Goal: Task Accomplishment & Management: Complete application form

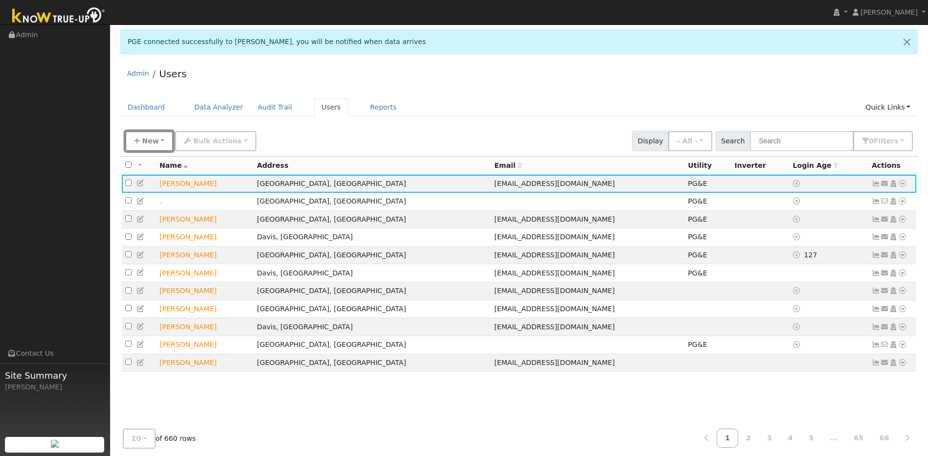
click at [145, 143] on span "New" at bounding box center [150, 141] width 17 height 8
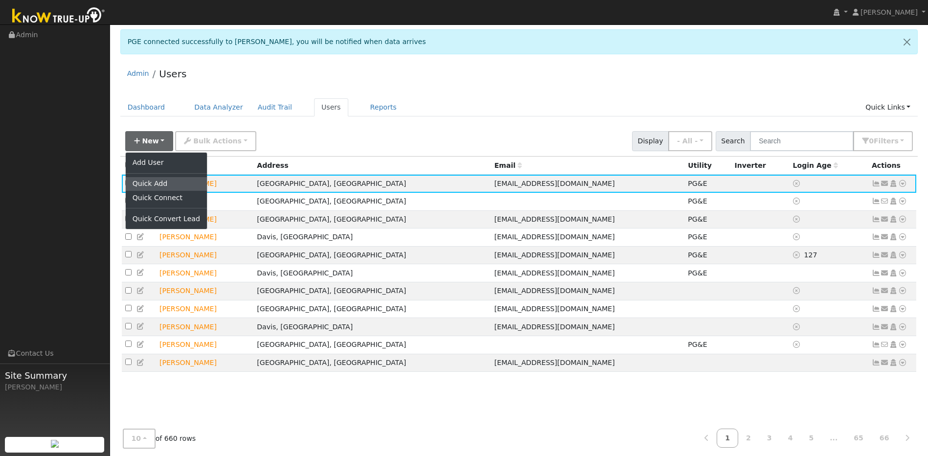
click at [155, 181] on link "Quick Add" at bounding box center [166, 184] width 81 height 14
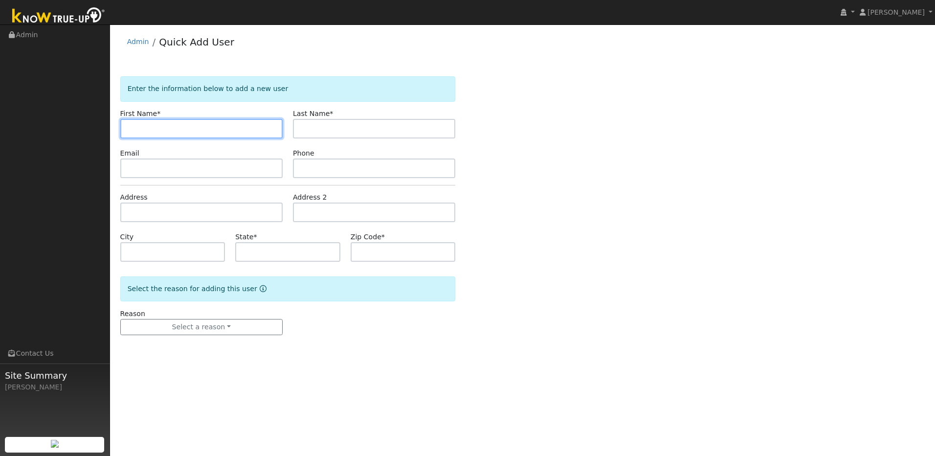
drag, startPoint x: 141, startPoint y: 118, endPoint x: 131, endPoint y: 131, distance: 16.3
paste input "Clair"
type input "Clair"
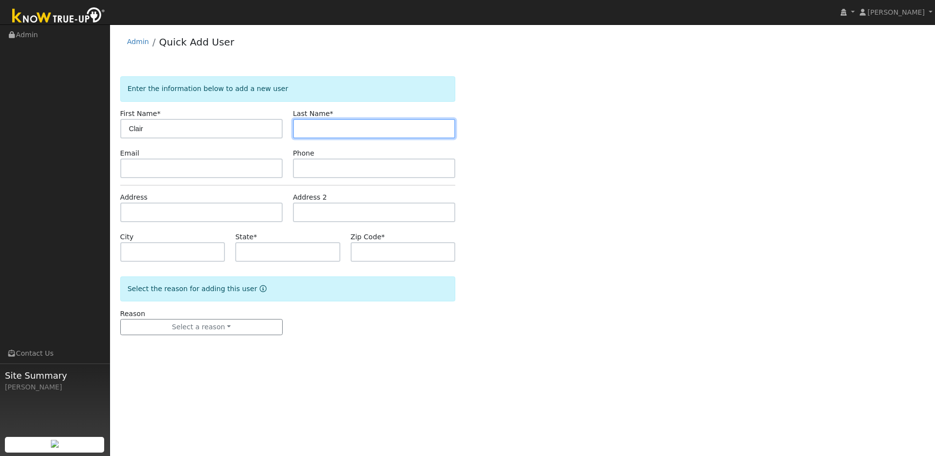
drag, startPoint x: 378, startPoint y: 128, endPoint x: 340, endPoint y: 128, distance: 38.1
click at [378, 128] on input "text" at bounding box center [374, 129] width 162 height 20
paste input "Stevenson"
type input "Stevenson"
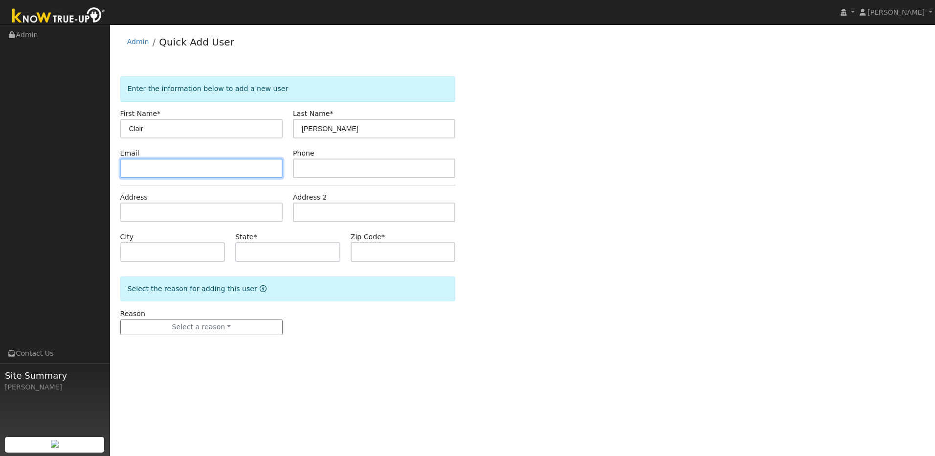
drag, startPoint x: 237, startPoint y: 172, endPoint x: 197, endPoint y: 151, distance: 45.3
click at [237, 171] on input "text" at bounding box center [201, 168] width 162 height 20
paste input "clairnibbles82@yahoo.com"
type input "clairnibbles82@yahoo.com"
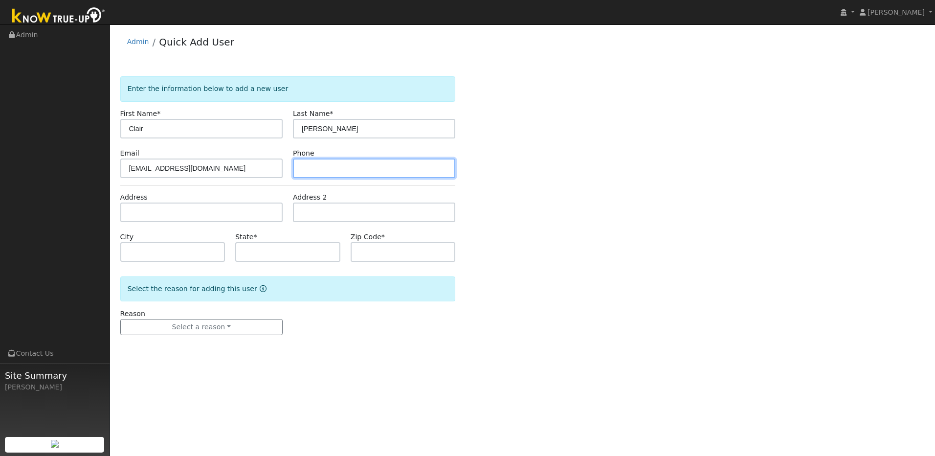
click at [351, 169] on input "text" at bounding box center [374, 168] width 162 height 20
paste input "[PHONE_NUMBER]"
type input "[PHONE_NUMBER]"
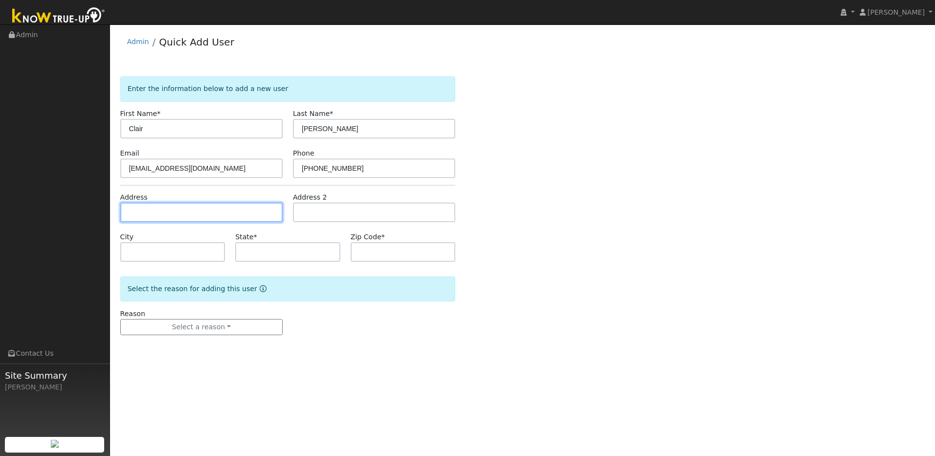
drag, startPoint x: 233, startPoint y: 216, endPoint x: 210, endPoint y: 215, distance: 23.0
click at [233, 216] on input "text" at bounding box center [201, 212] width 162 height 20
paste input "404 fischer circle"
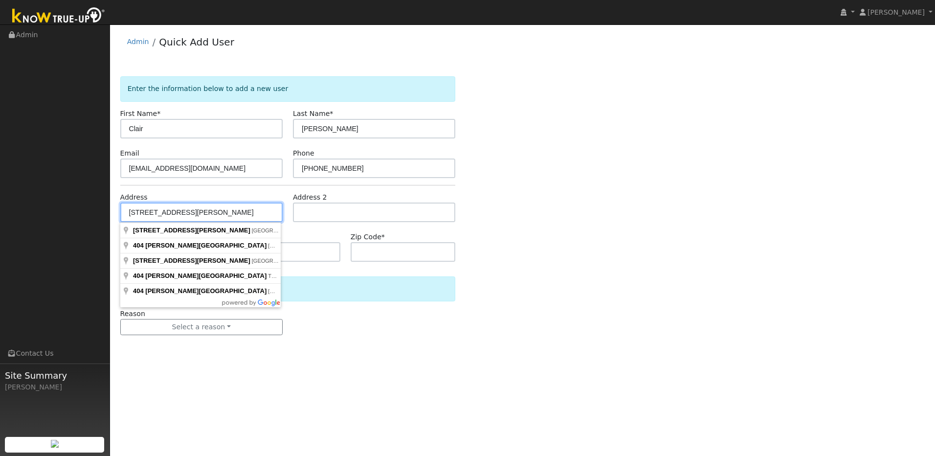
click at [191, 210] on input "404 fischer circle" at bounding box center [201, 212] width 162 height 20
drag, startPoint x: 186, startPoint y: 211, endPoint x: 150, endPoint y: 214, distance: 36.3
click at [150, 214] on input "404 fischer circle" at bounding box center [201, 212] width 162 height 20
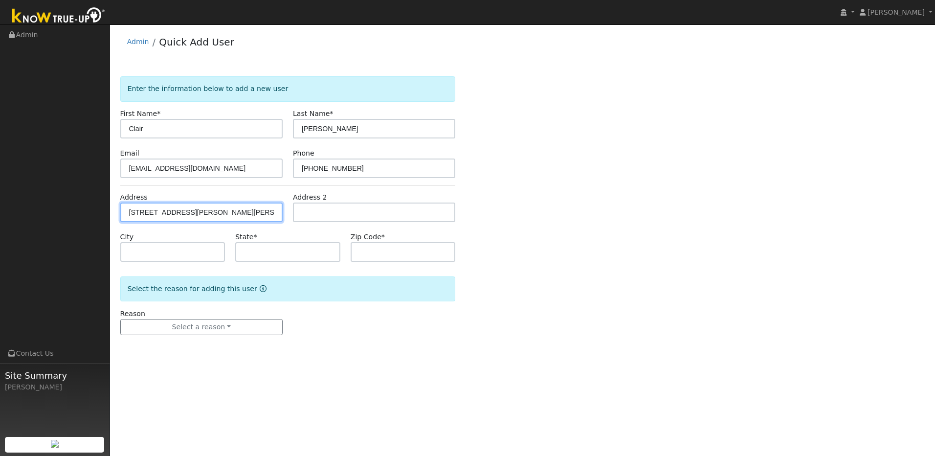
type input "[PERSON_NAME]"
type input "CA"
type input "95608"
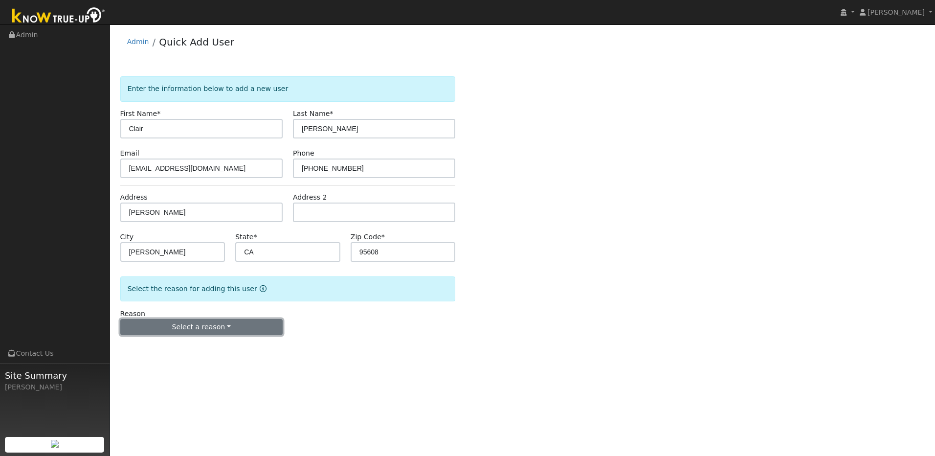
click at [250, 326] on button "Select a reason" at bounding box center [201, 327] width 162 height 17
click at [170, 349] on link "New lead" at bounding box center [175, 347] width 108 height 14
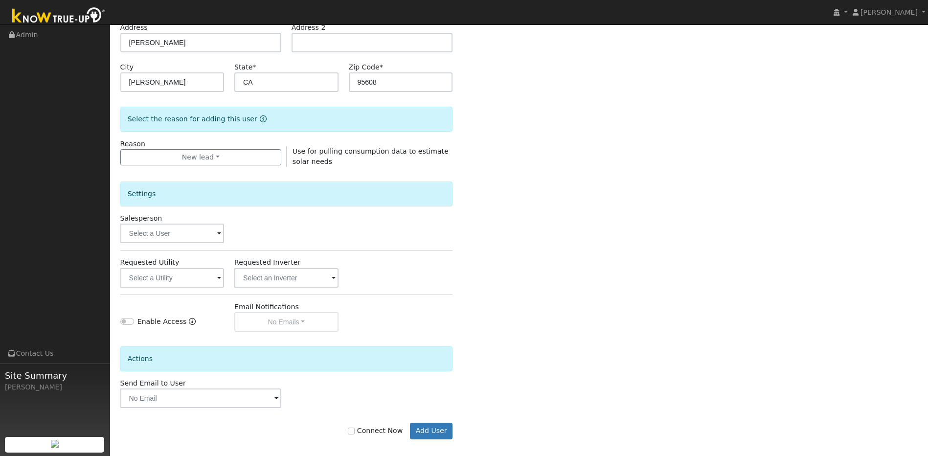
scroll to position [178, 0]
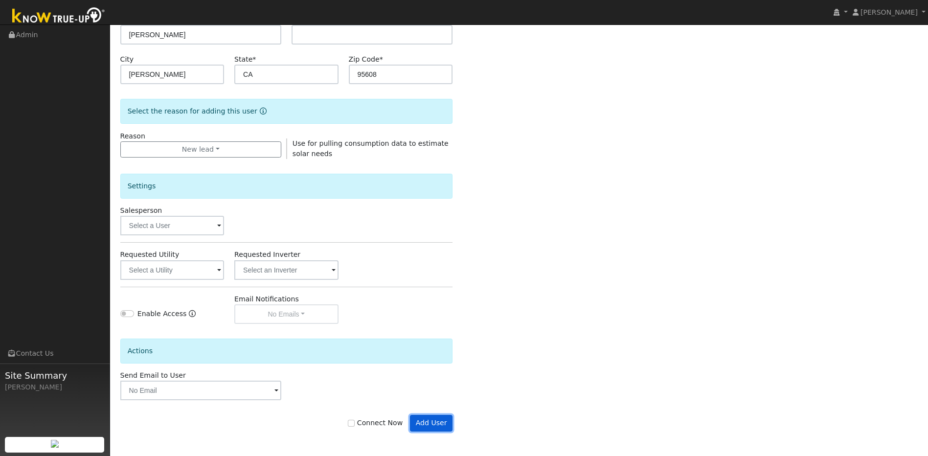
click at [431, 425] on button "Add User" at bounding box center [431, 423] width 43 height 17
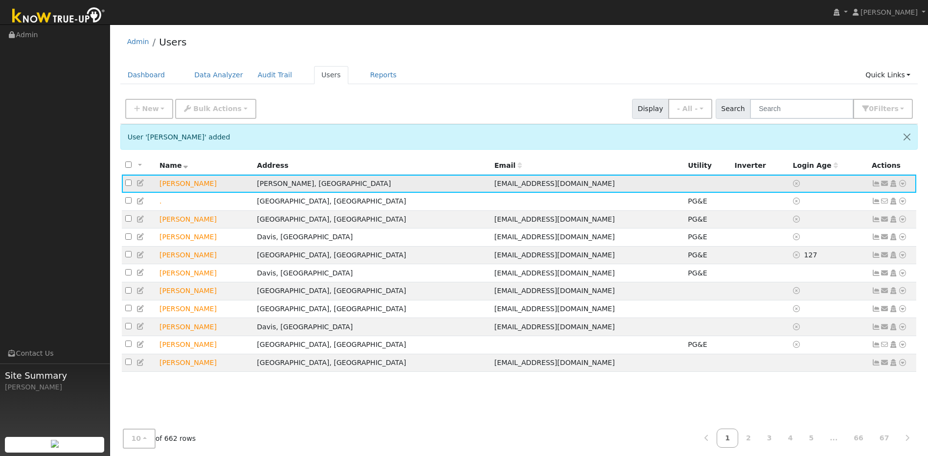
click at [137, 184] on icon at bounding box center [140, 182] width 9 height 7
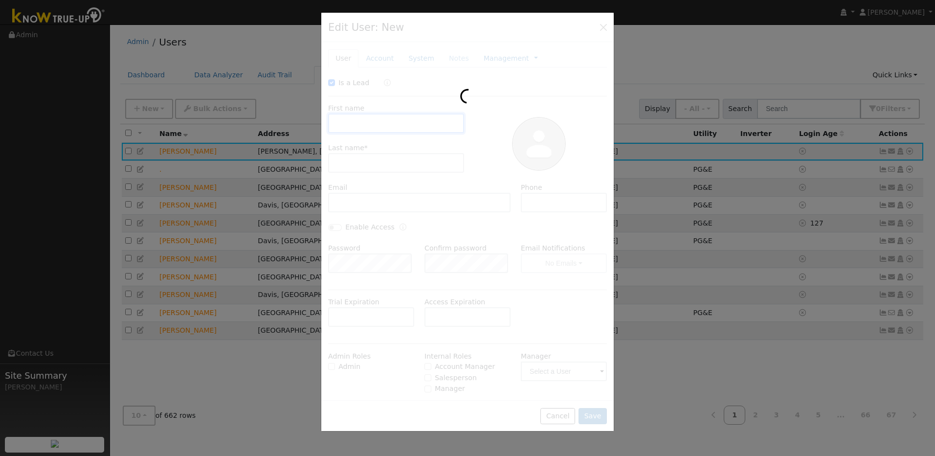
checkbox input "true"
type input "Clair"
type input "[PERSON_NAME]"
type input "[EMAIL_ADDRESS][DOMAIN_NAME]"
type input "[PHONE_NUMBER]"
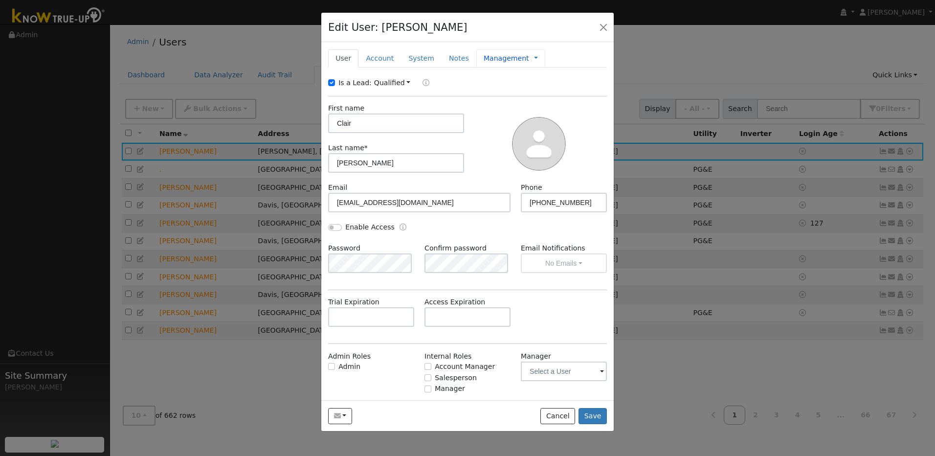
click at [492, 60] on link "Management" at bounding box center [506, 58] width 45 height 10
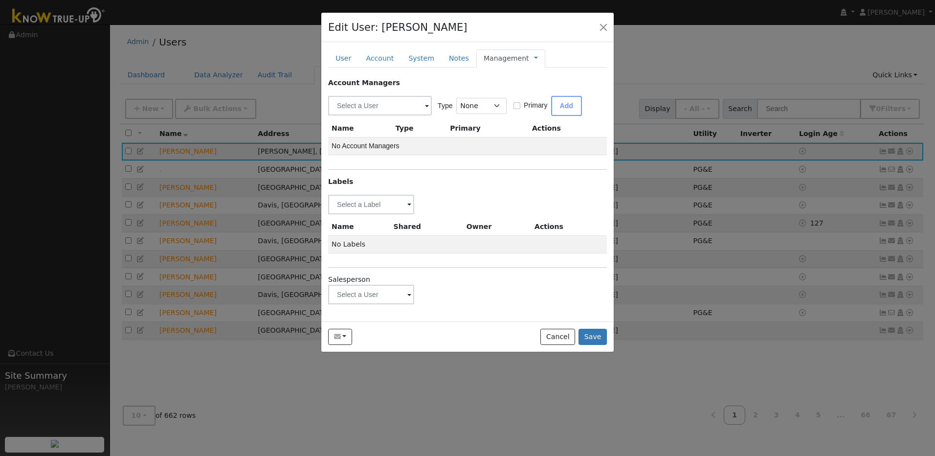
click at [410, 211] on span at bounding box center [409, 205] width 4 height 11
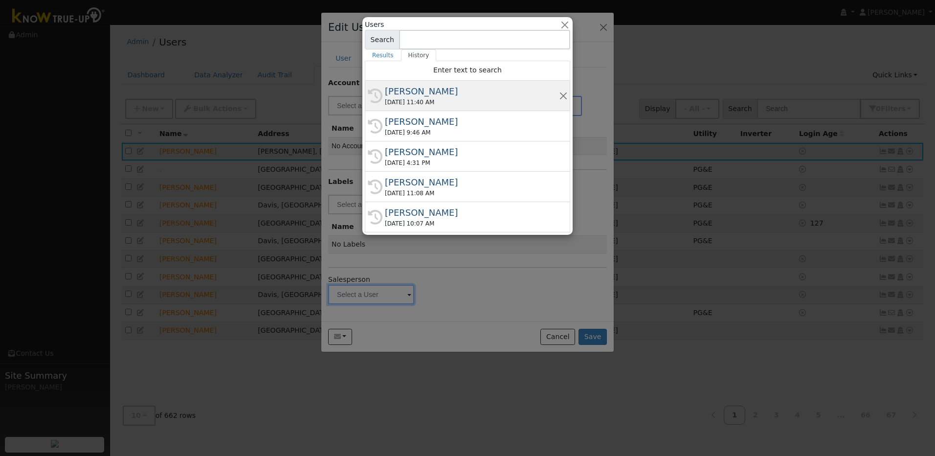
click at [420, 97] on div "[PERSON_NAME]" at bounding box center [472, 91] width 174 height 13
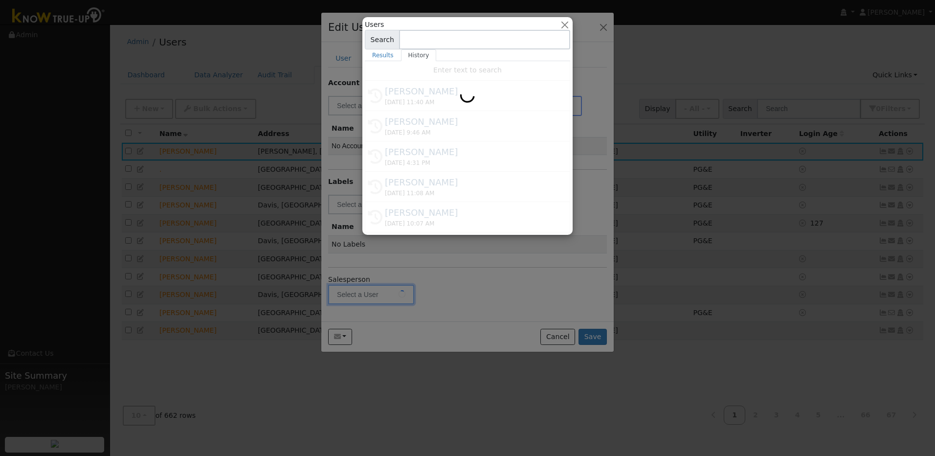
type input "[PERSON_NAME]"
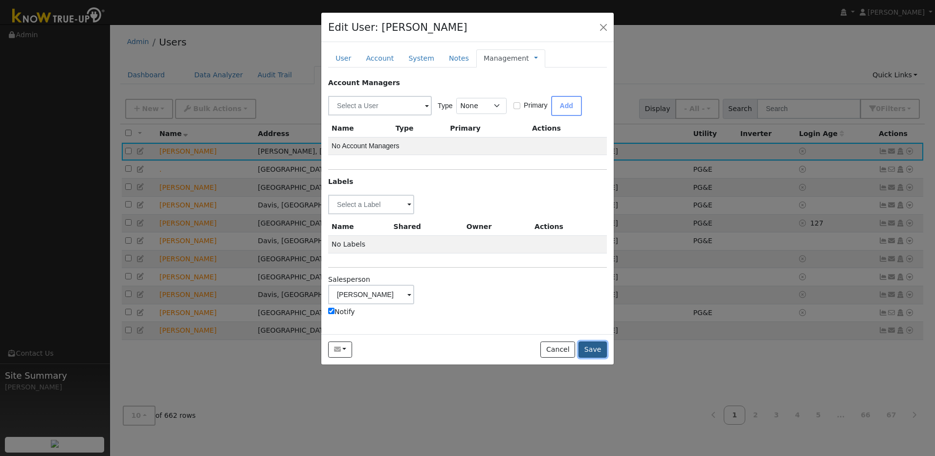
click at [592, 350] on button "Save" at bounding box center [592, 349] width 28 height 17
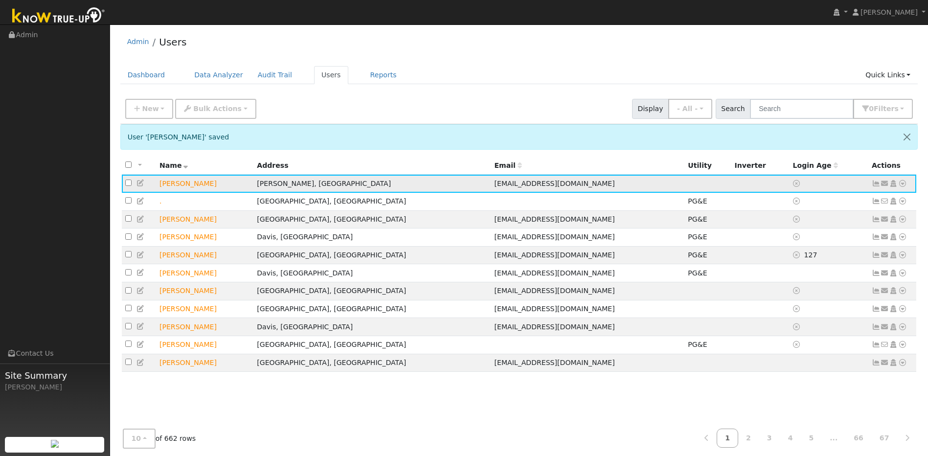
click at [905, 184] on icon at bounding box center [902, 183] width 9 height 7
click at [804, 258] on link "Utility" at bounding box center [801, 257] width 68 height 14
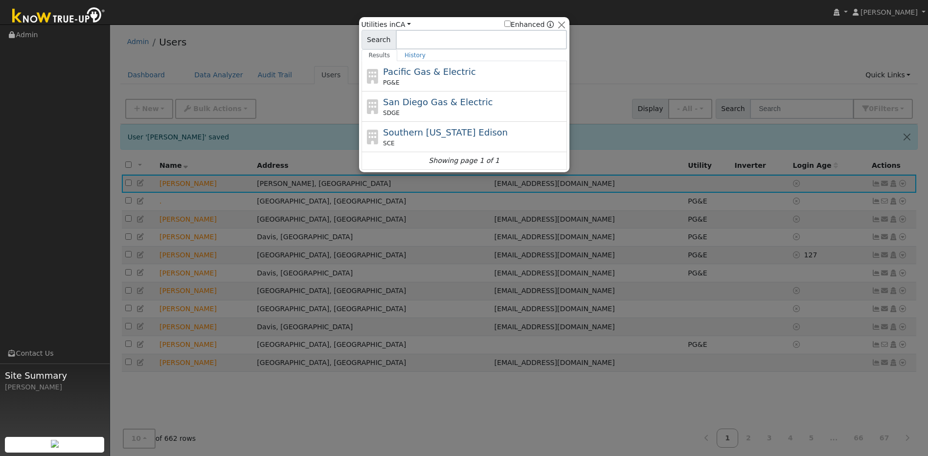
click at [732, 46] on div at bounding box center [464, 228] width 928 height 456
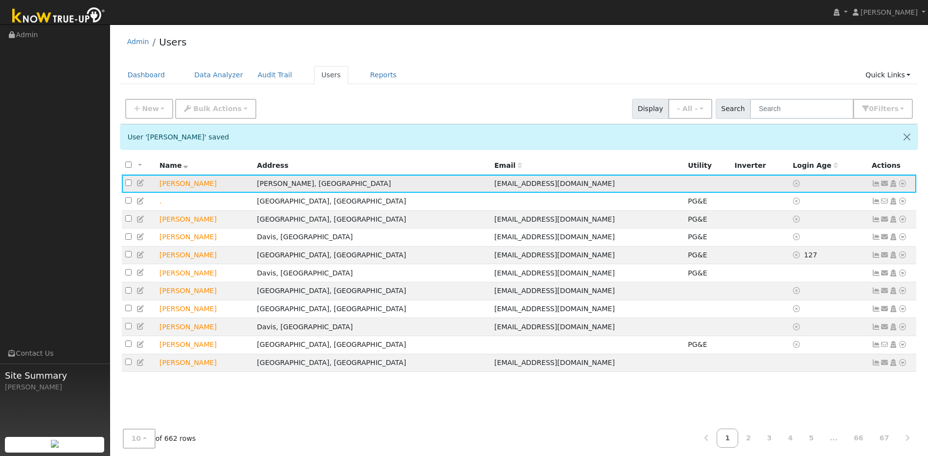
click at [902, 186] on icon at bounding box center [902, 183] width 9 height 7
click at [797, 236] on link "Import From CSV" at bounding box center [799, 236] width 72 height 14
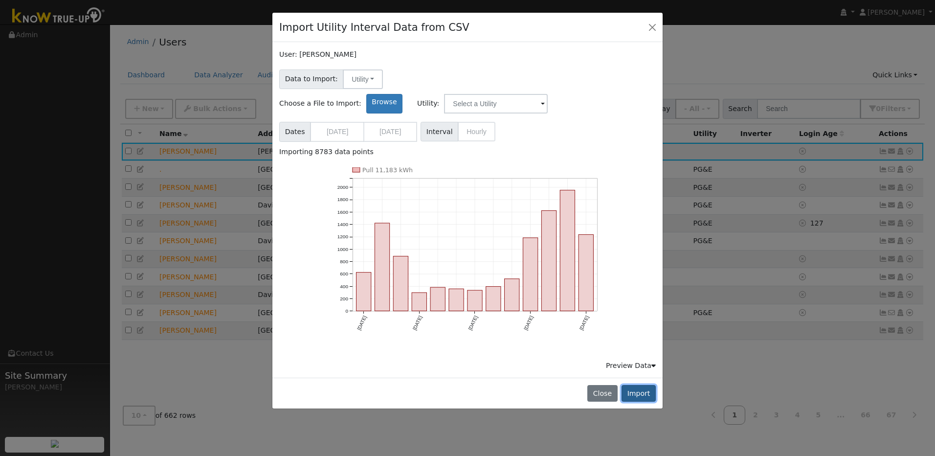
click at [649, 385] on button "Import" at bounding box center [639, 393] width 34 height 17
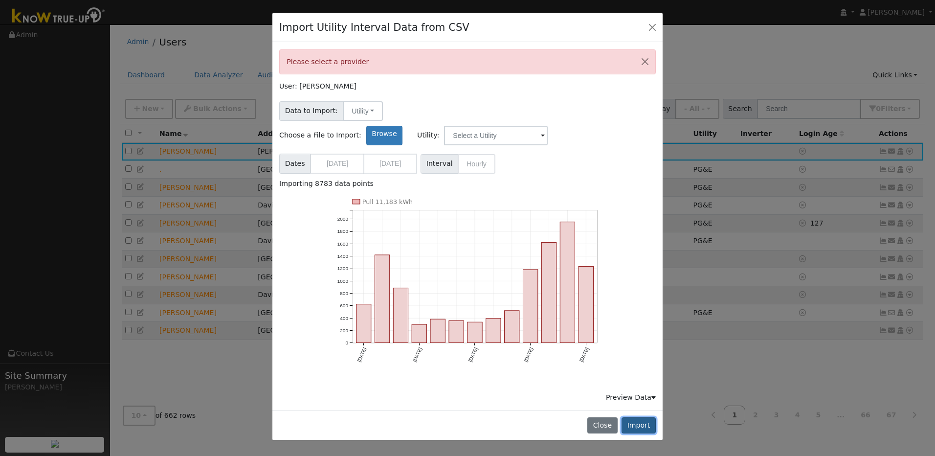
click at [650, 417] on button "Import" at bounding box center [639, 425] width 34 height 17
click at [545, 131] on span at bounding box center [543, 136] width 4 height 11
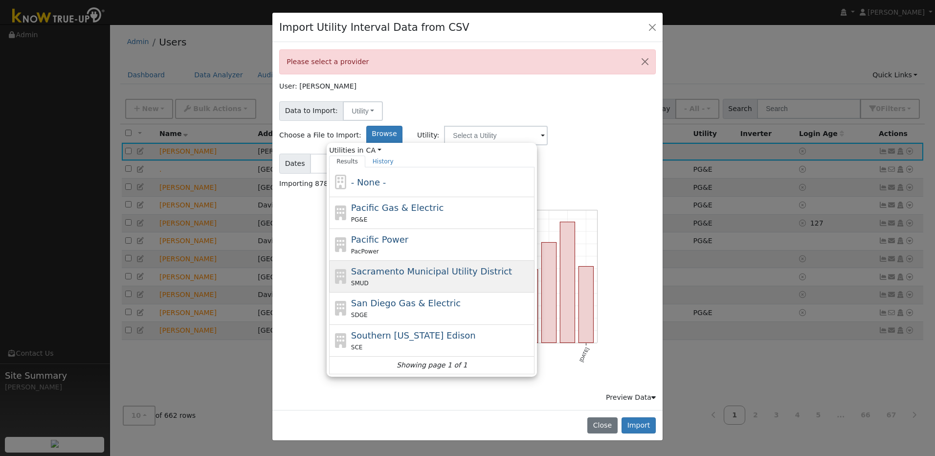
click at [512, 266] on span "Sacramento Municipal Utility District" at bounding box center [431, 271] width 161 height 10
type input "Sacramento Municipal Utility District"
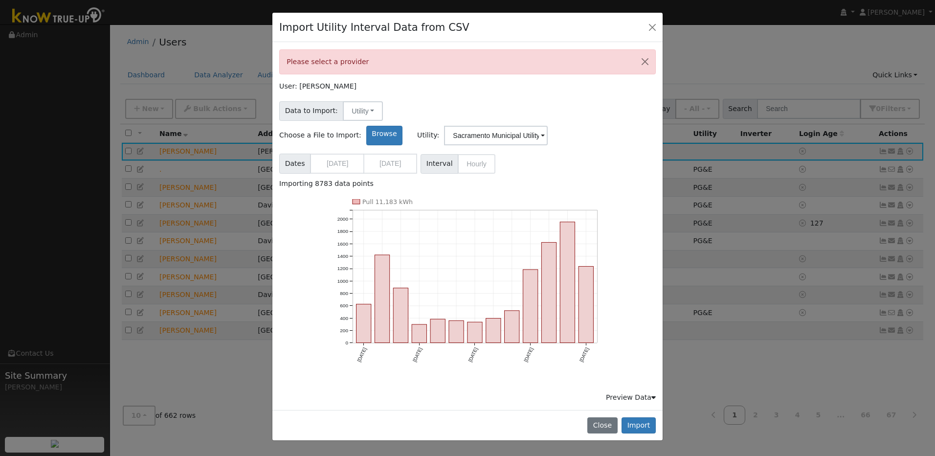
click at [545, 131] on span at bounding box center [543, 136] width 4 height 11
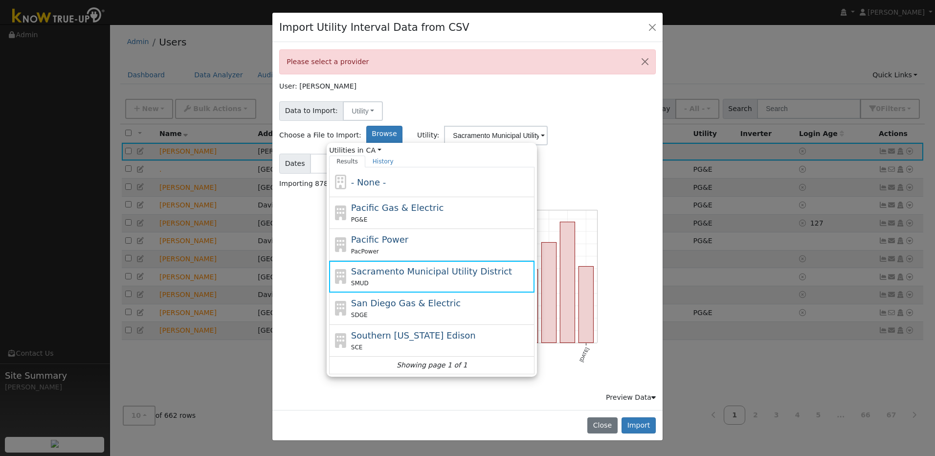
click at [564, 91] on div "Please select a provider User: [PERSON_NAME] Data to Import: Utility Utility So…" at bounding box center [467, 226] width 377 height 354
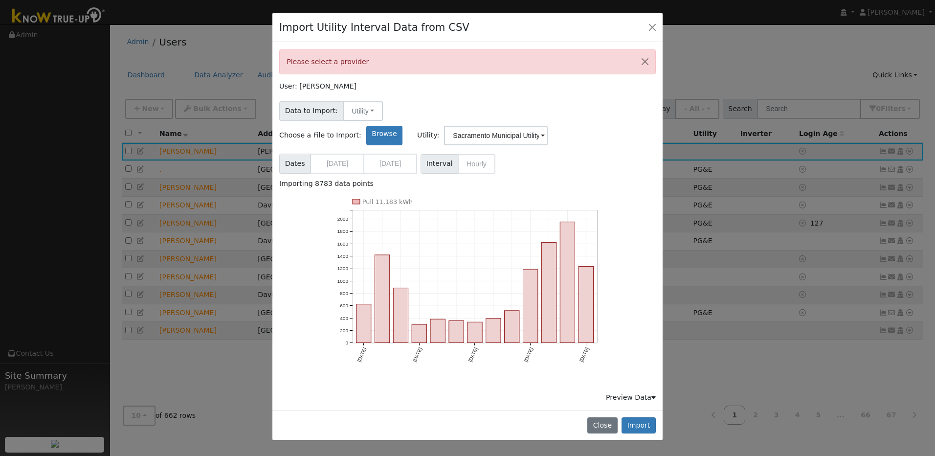
click at [545, 131] on span at bounding box center [543, 136] width 4 height 11
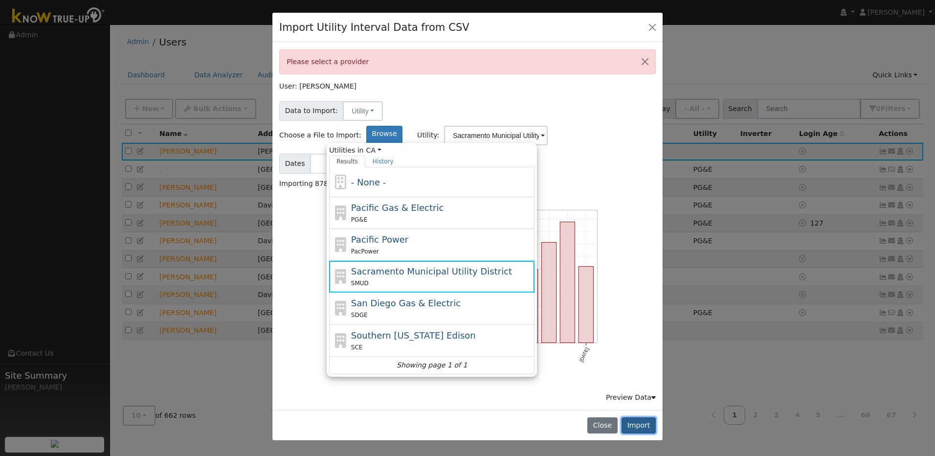
click at [635, 417] on button "Import" at bounding box center [639, 425] width 34 height 17
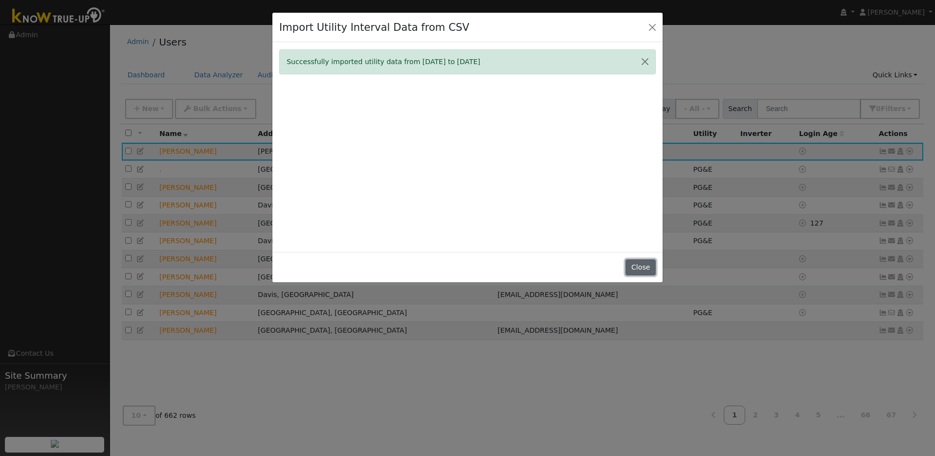
click at [638, 267] on button "Close" at bounding box center [640, 267] width 30 height 17
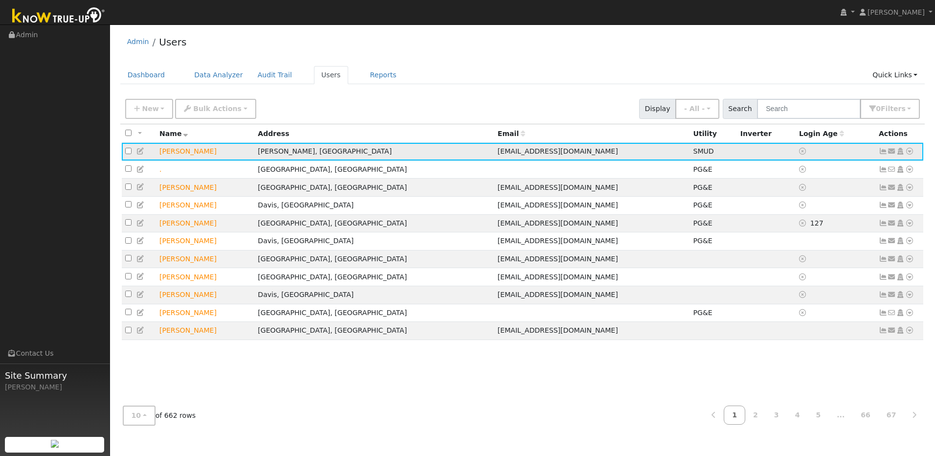
click at [884, 155] on icon at bounding box center [883, 151] width 9 height 7
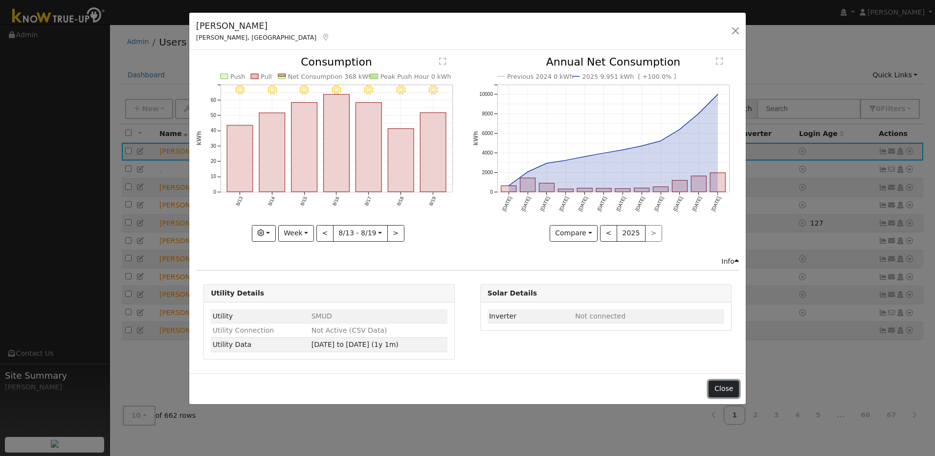
click at [717, 384] on button "Close" at bounding box center [724, 388] width 30 height 17
